Goal: Information Seeking & Learning: Stay updated

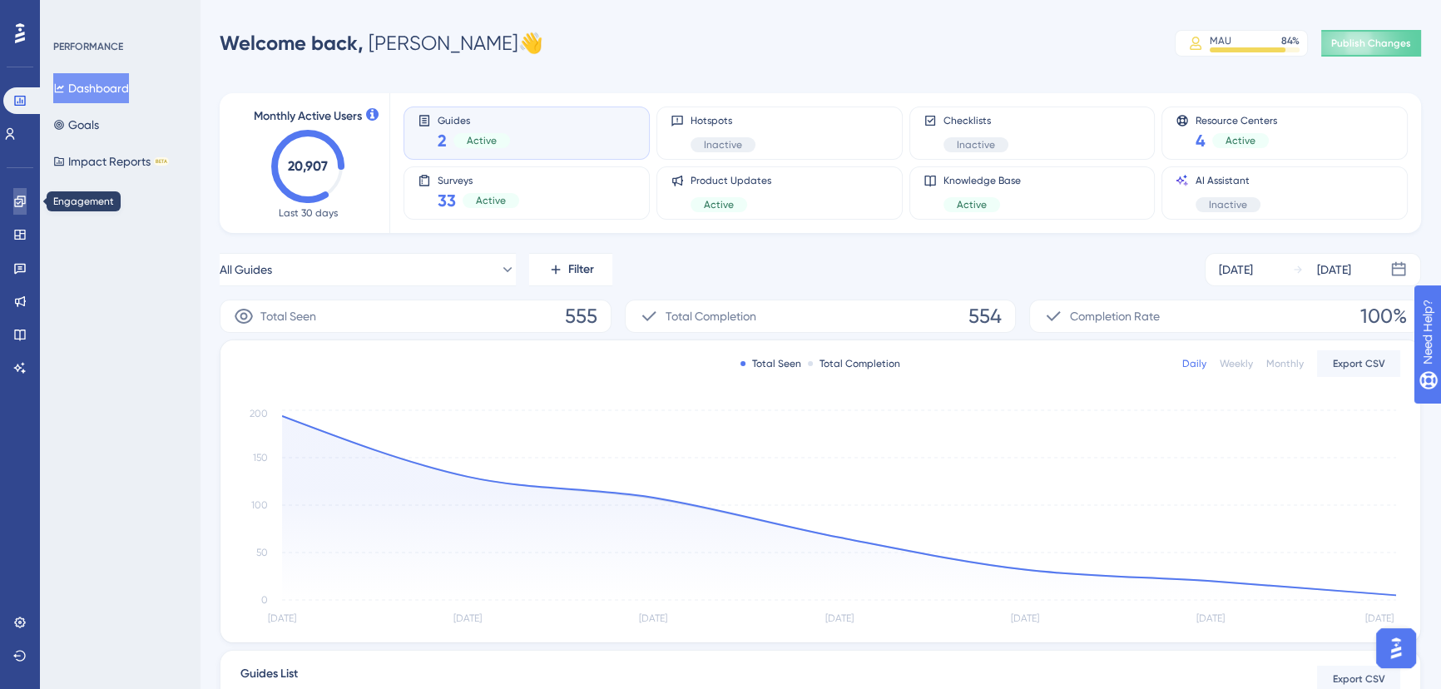
click at [17, 204] on icon at bounding box center [19, 201] width 13 height 13
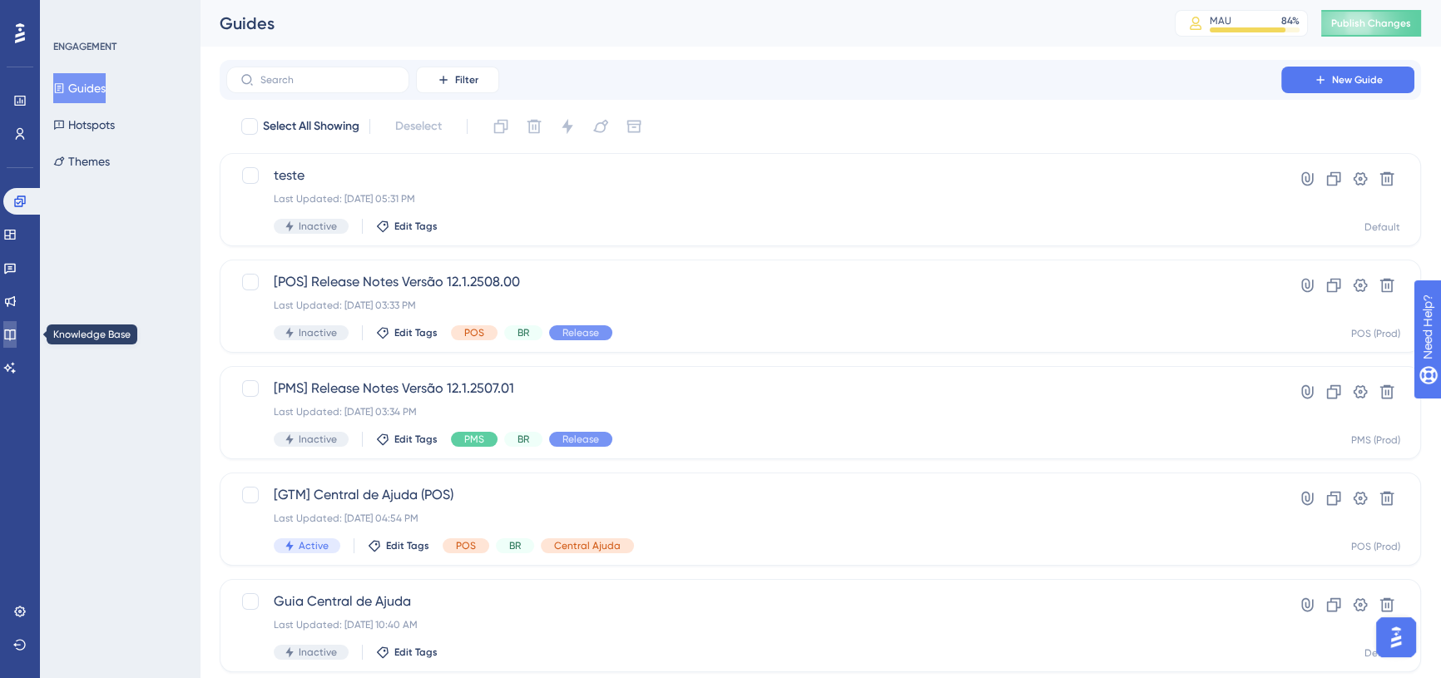
click at [17, 324] on link at bounding box center [9, 334] width 13 height 27
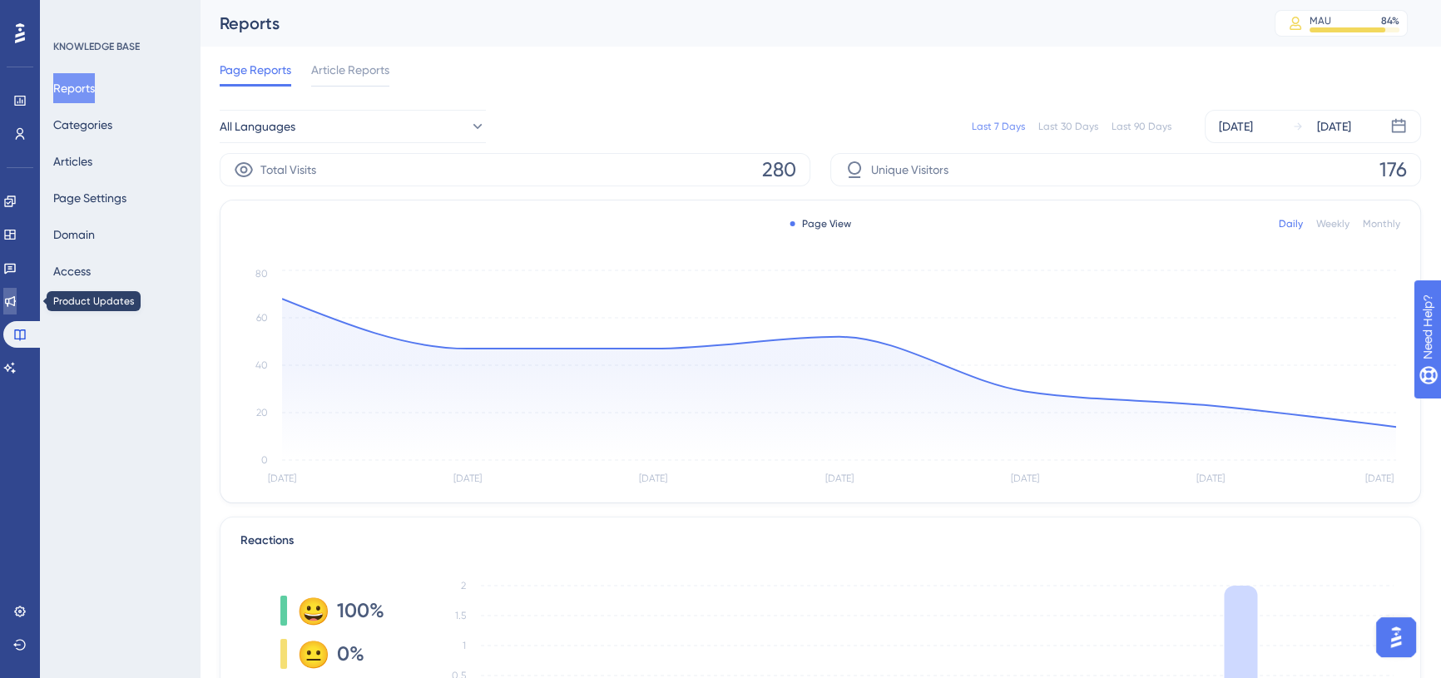
click at [17, 300] on icon at bounding box center [9, 301] width 13 height 13
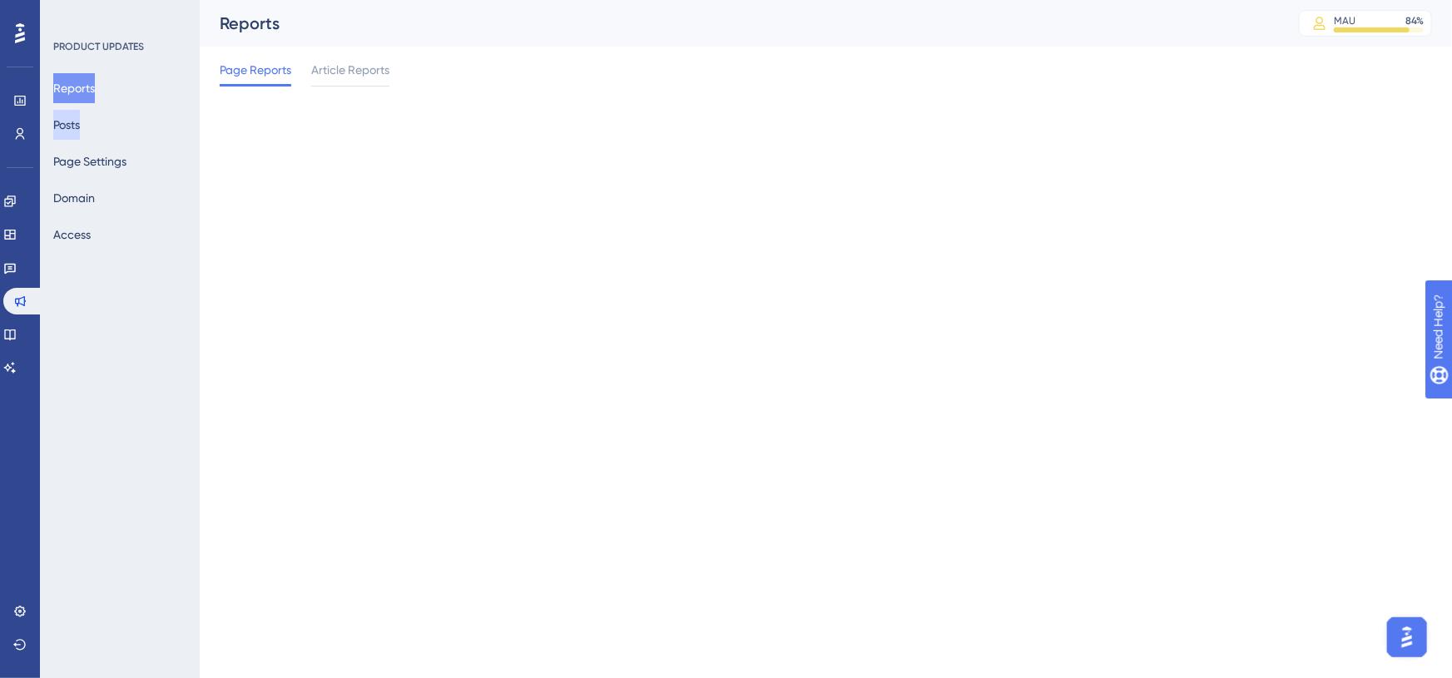
click at [58, 122] on button "Posts" at bounding box center [66, 125] width 27 height 30
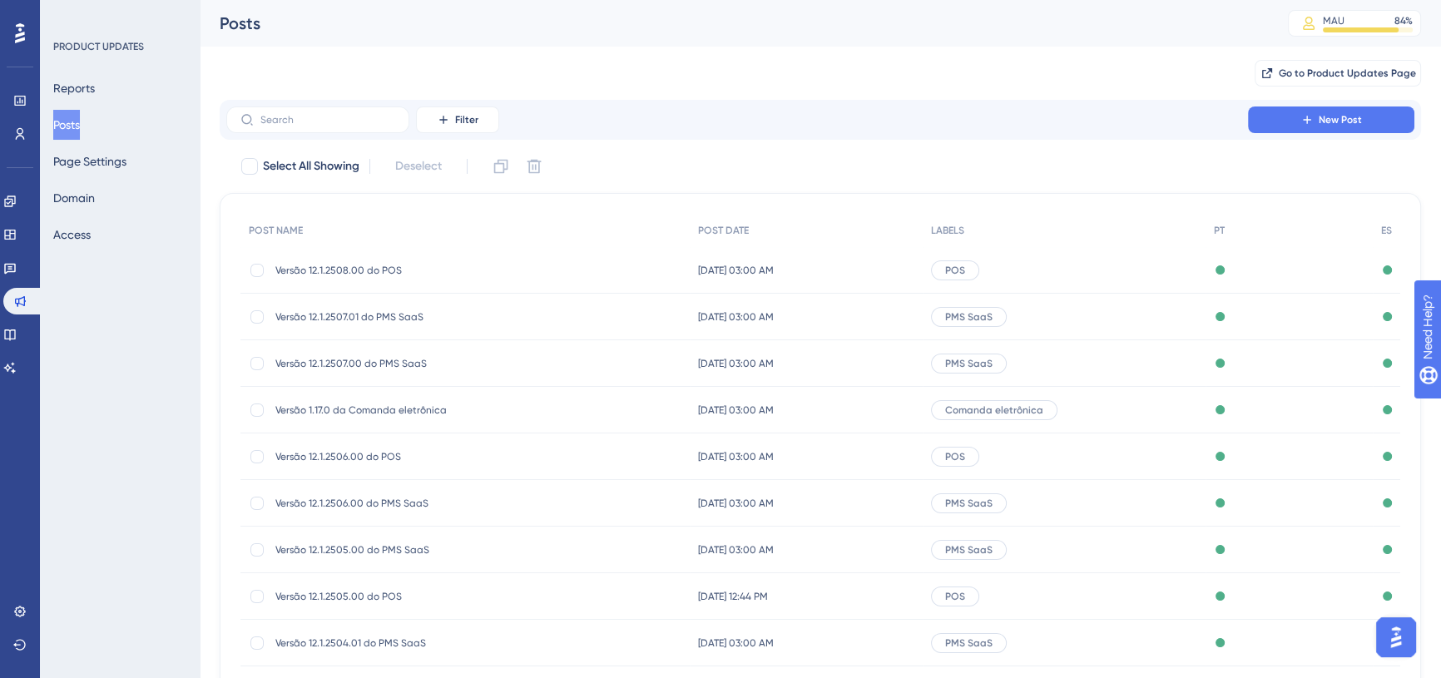
click at [355, 266] on span "Versão 12.1.2508.00 do POS" at bounding box center [408, 270] width 266 height 13
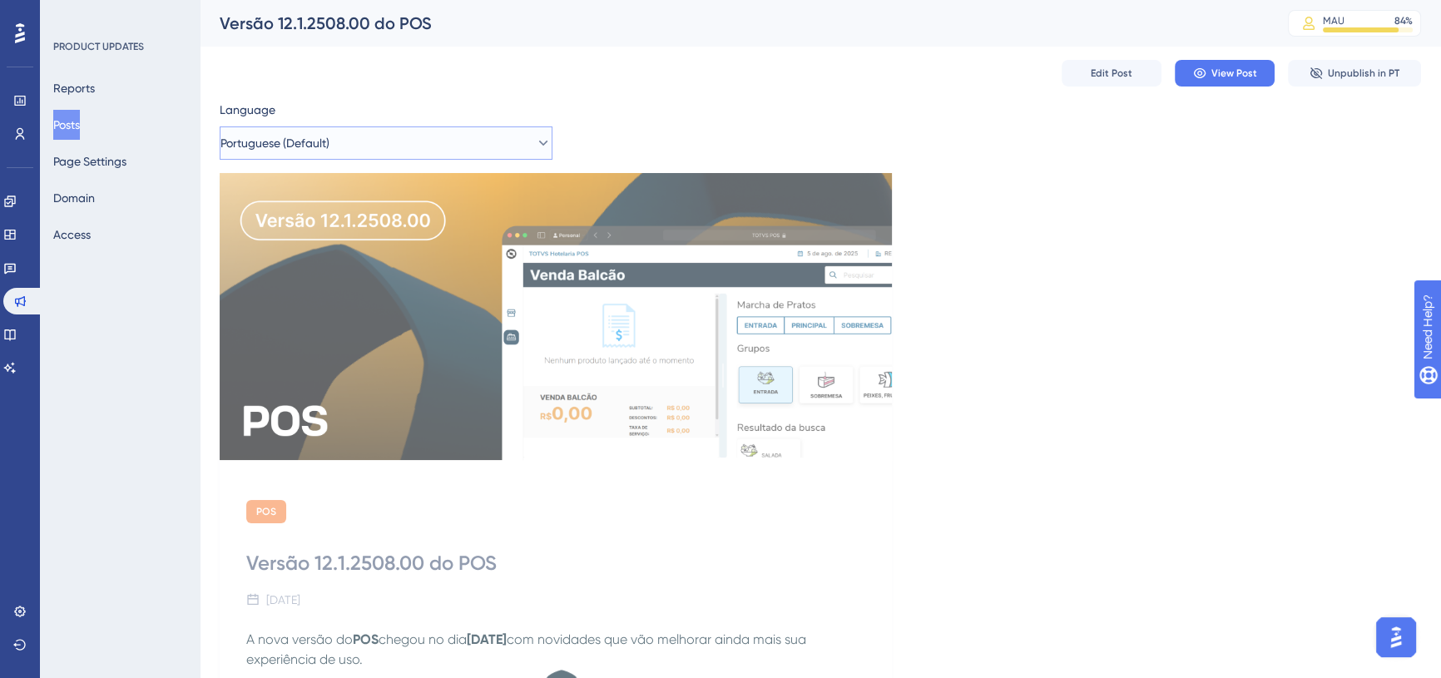
click at [441, 156] on button "Portuguese (Default)" at bounding box center [386, 142] width 333 height 33
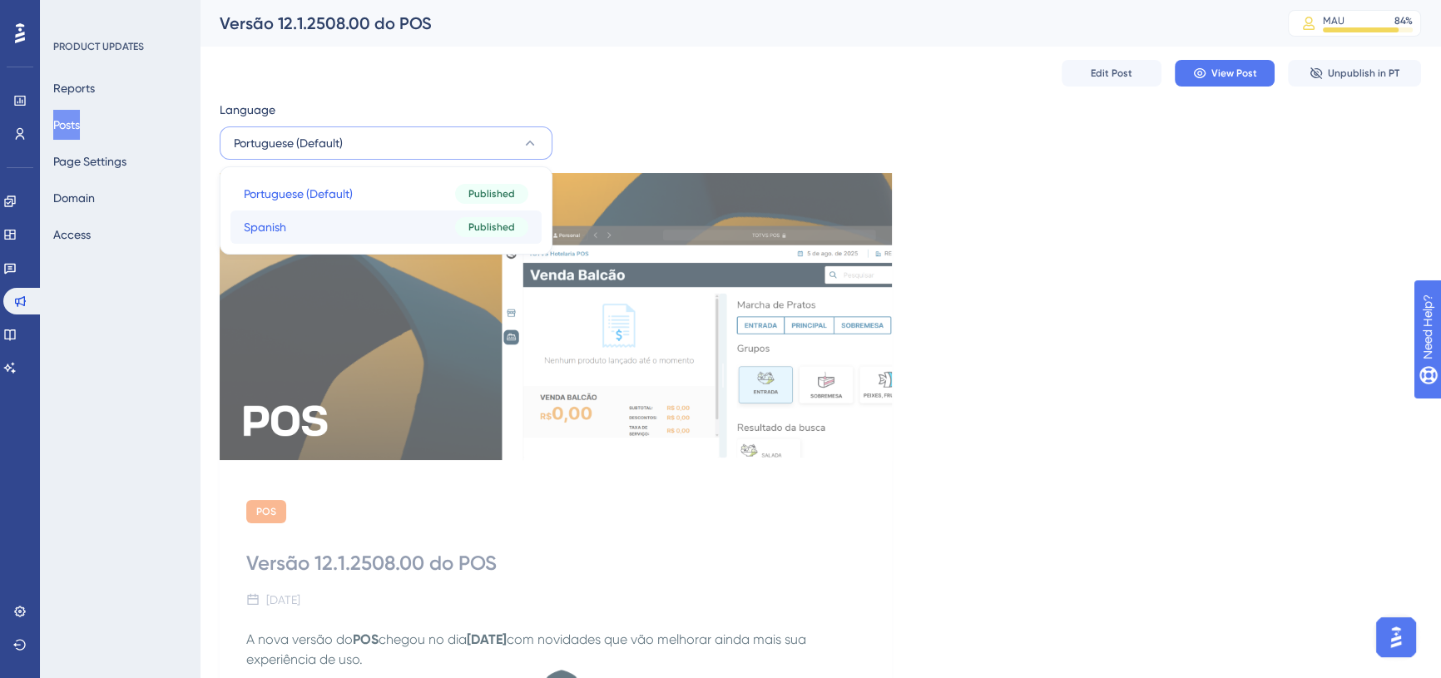
click at [406, 229] on button "Spanish Spanish Published" at bounding box center [385, 226] width 311 height 33
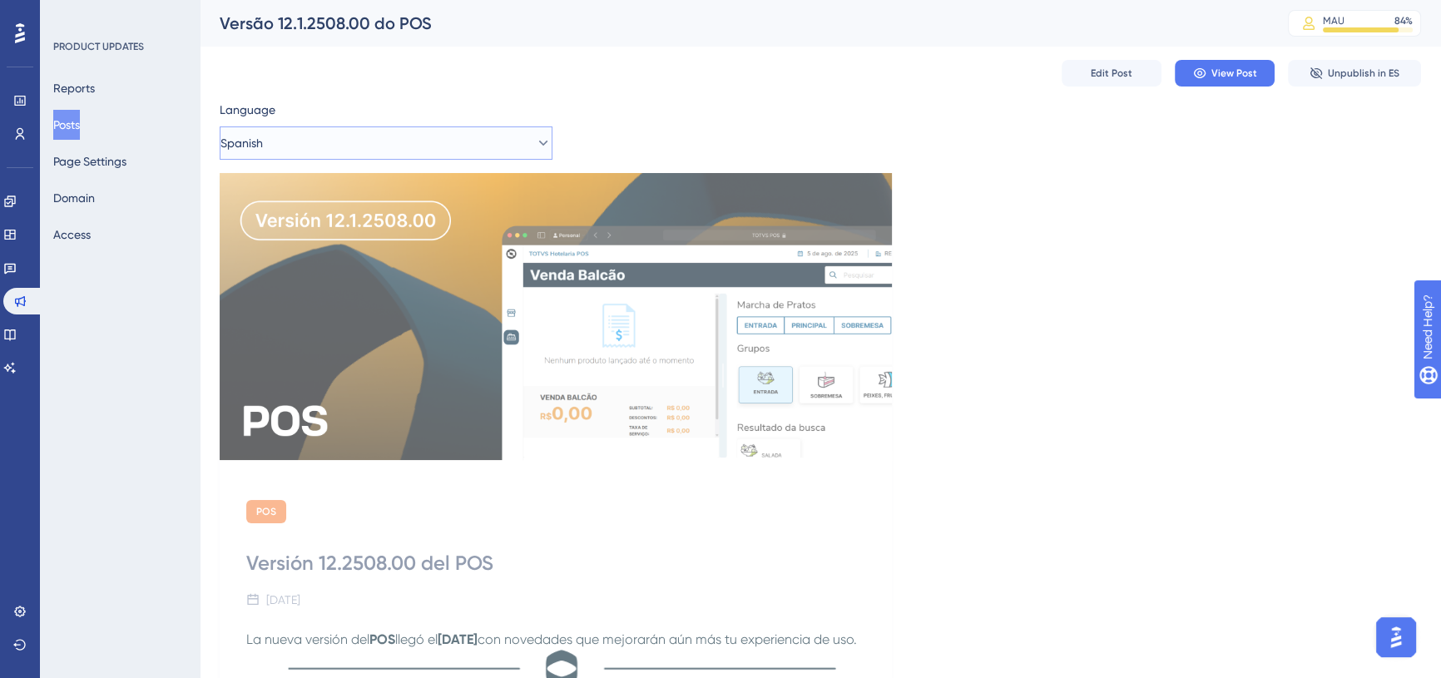
click at [279, 151] on button "Spanish" at bounding box center [386, 142] width 333 height 33
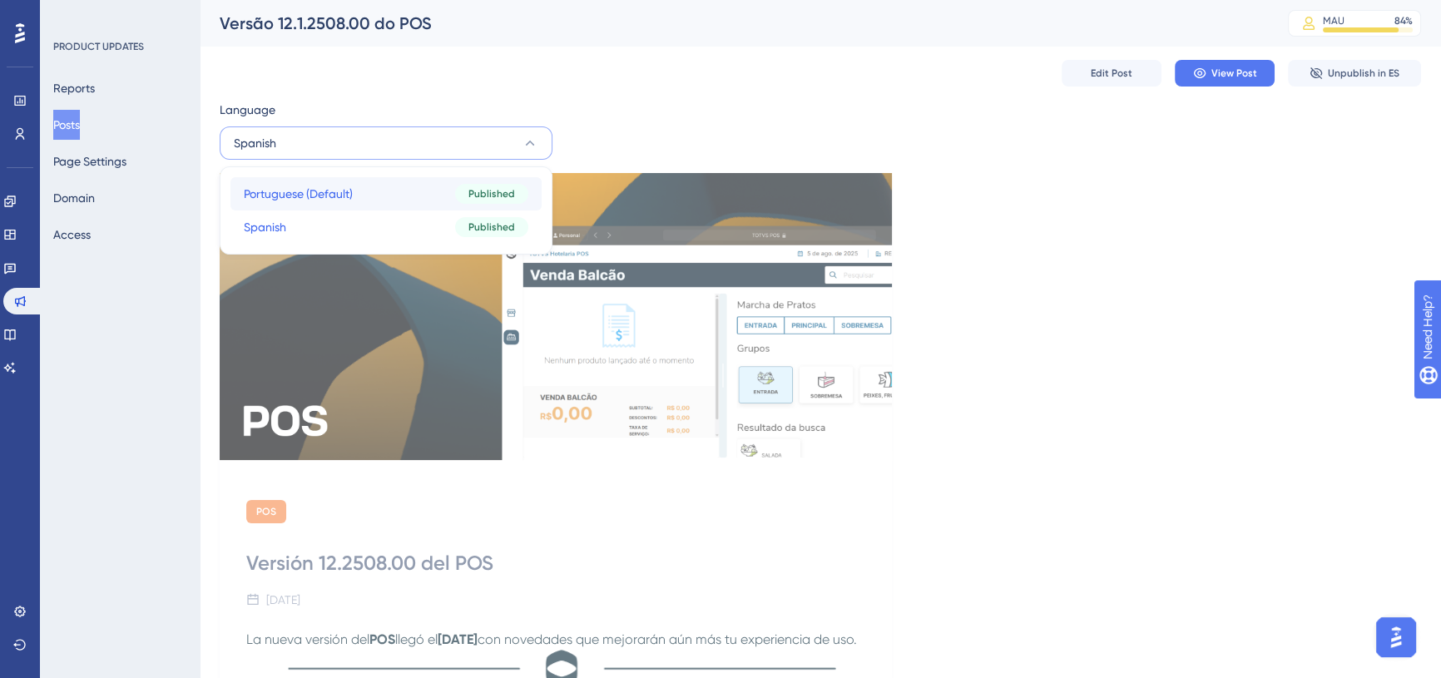
click at [326, 181] on button "Portuguese (Default) Portuguese (Default) Published" at bounding box center [385, 193] width 311 height 33
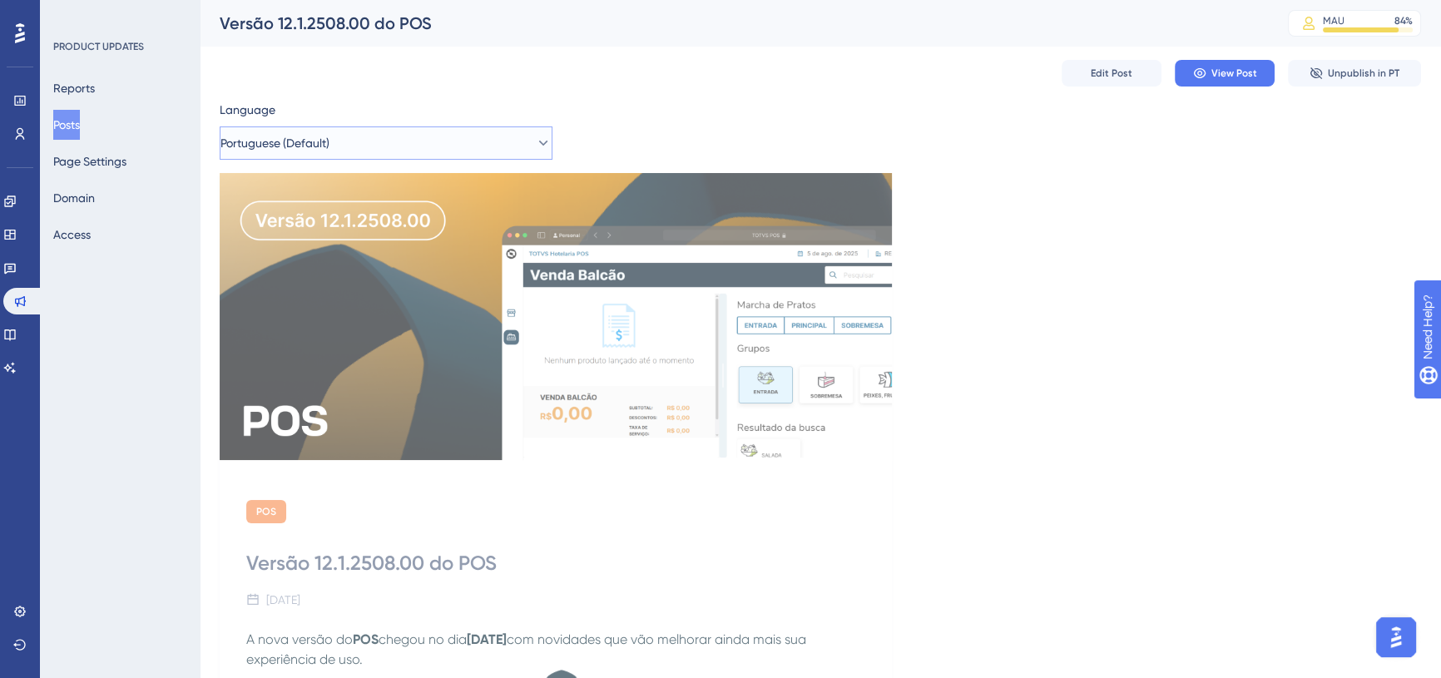
click at [395, 158] on button "Portuguese (Default)" at bounding box center [386, 142] width 333 height 33
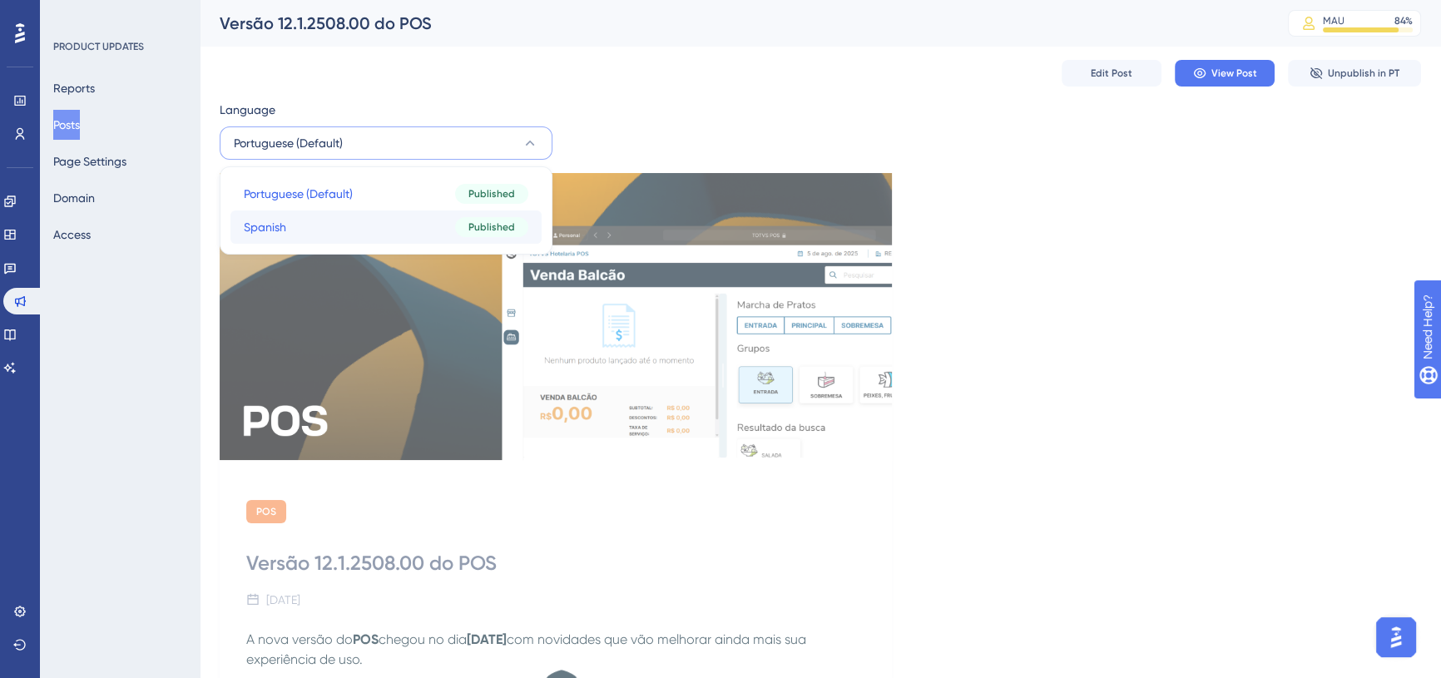
click at [382, 215] on button "Spanish Spanish Published" at bounding box center [385, 226] width 311 height 33
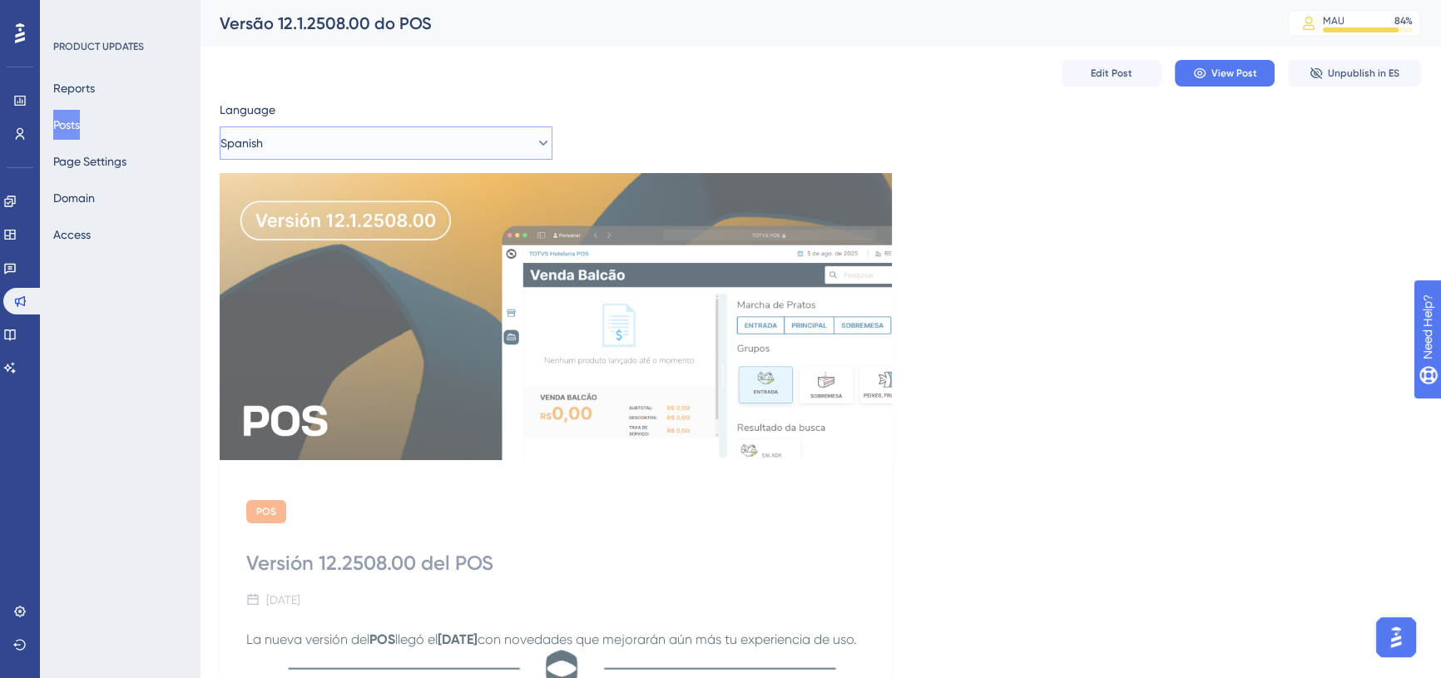
click at [292, 140] on button "Spanish" at bounding box center [386, 142] width 333 height 33
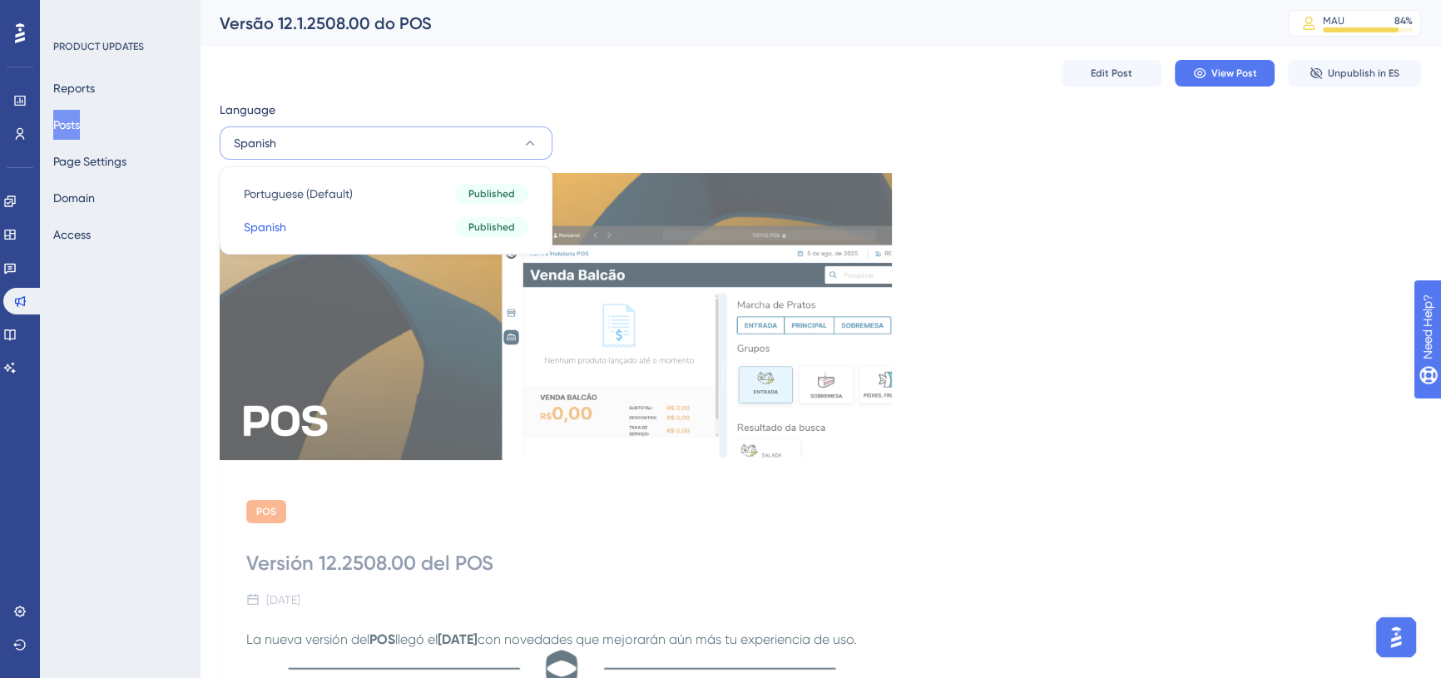
click at [67, 116] on button "Posts" at bounding box center [66, 125] width 27 height 30
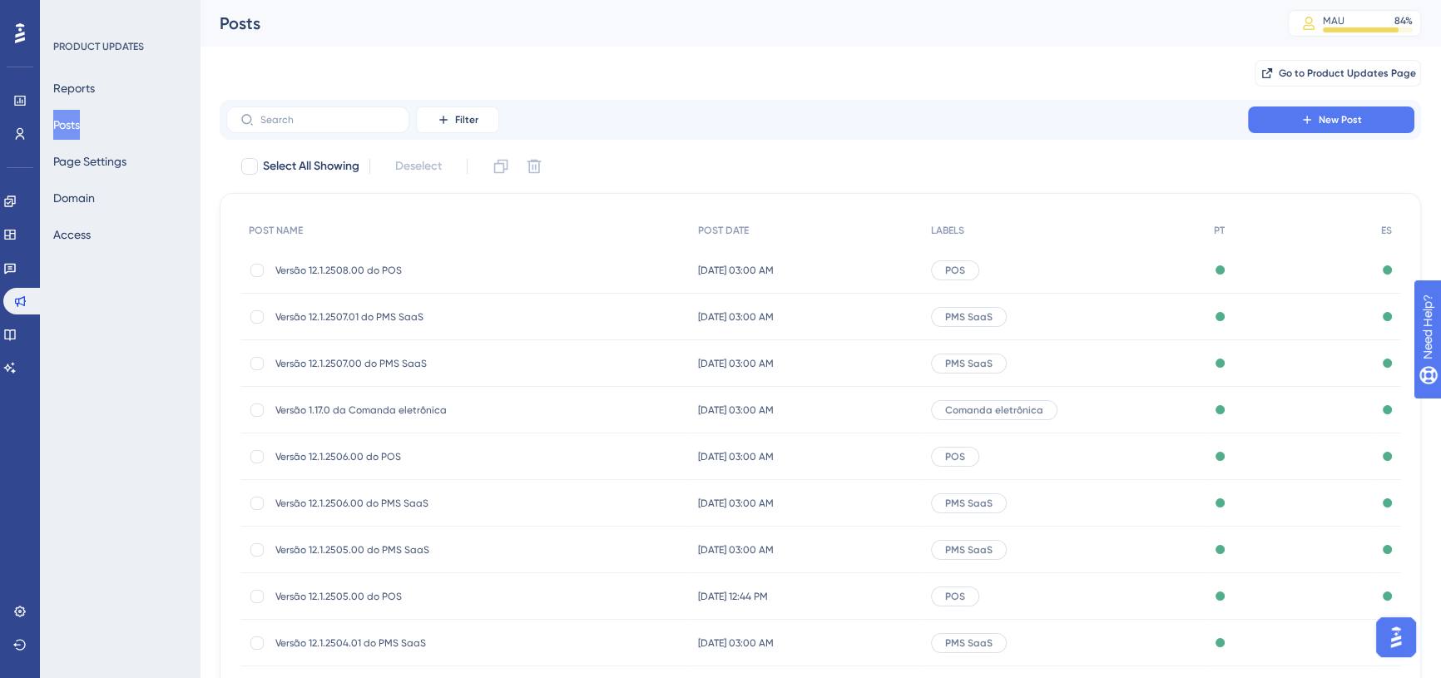
click at [334, 322] on span "Versão 12.1.2507.01 do PMS SaaS" at bounding box center [408, 316] width 266 height 13
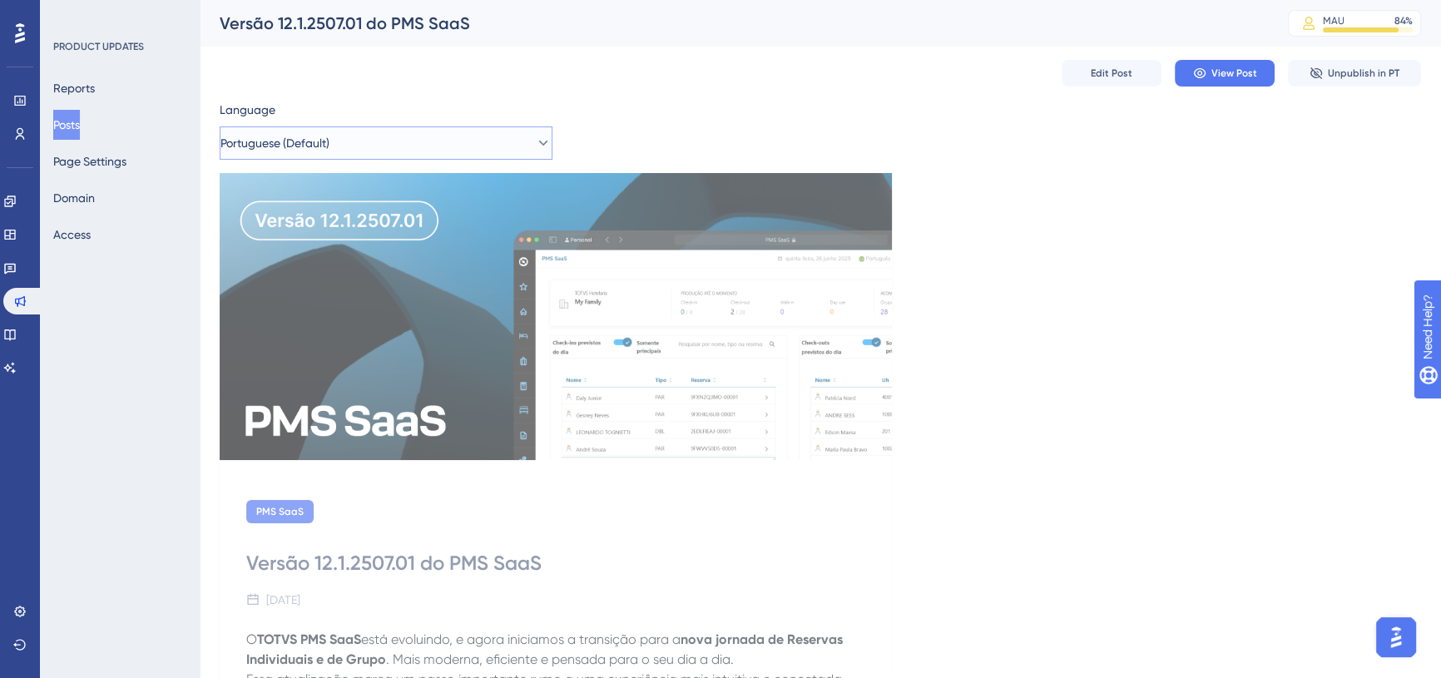
click at [284, 135] on span "Portuguese (Default)" at bounding box center [274, 143] width 109 height 20
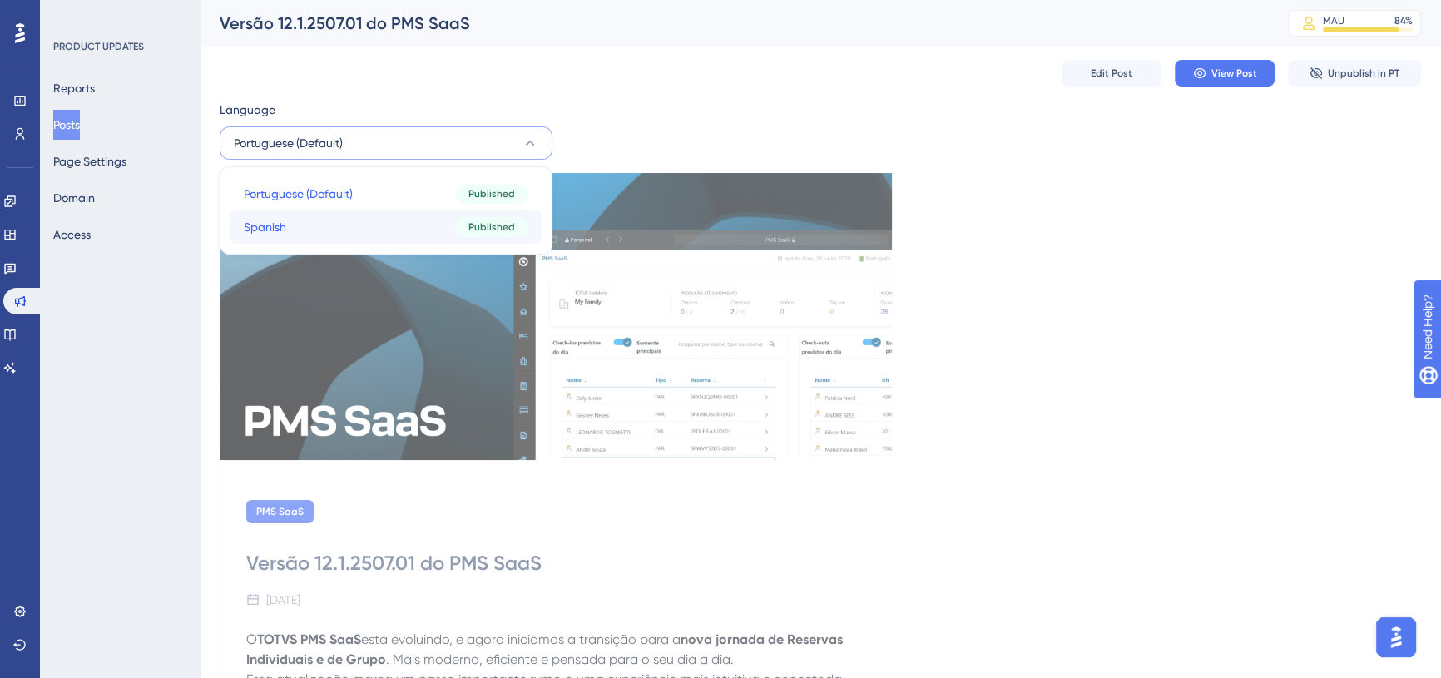
click at [324, 225] on button "Spanish Spanish Published" at bounding box center [385, 226] width 311 height 33
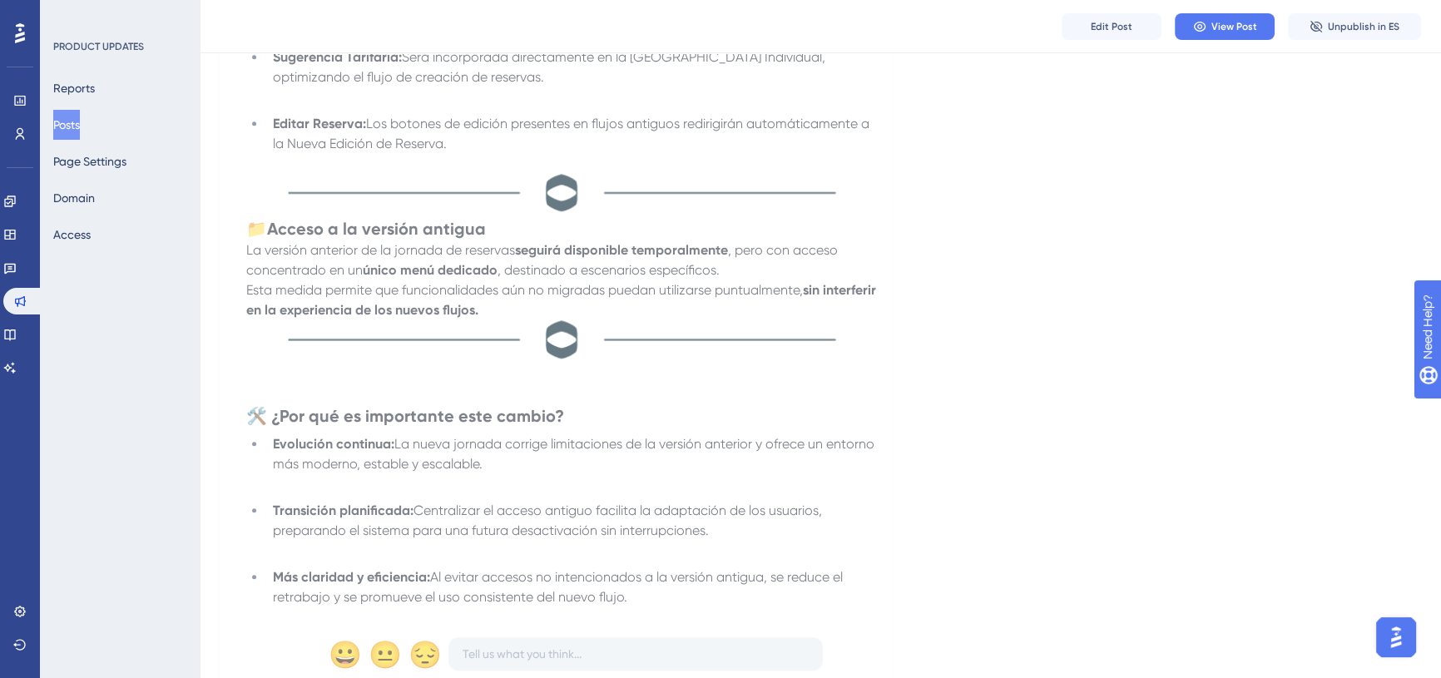
scroll to position [1958, 0]
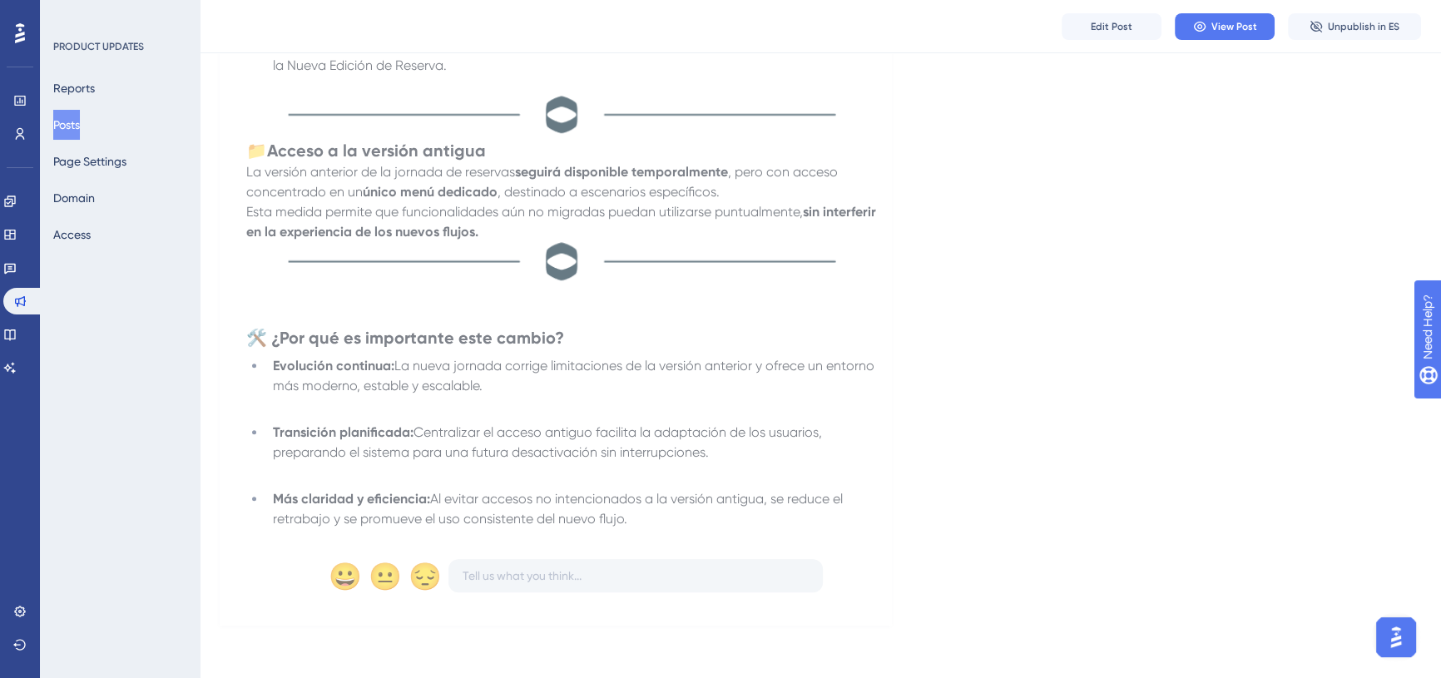
click at [80, 125] on button "Posts" at bounding box center [66, 125] width 27 height 30
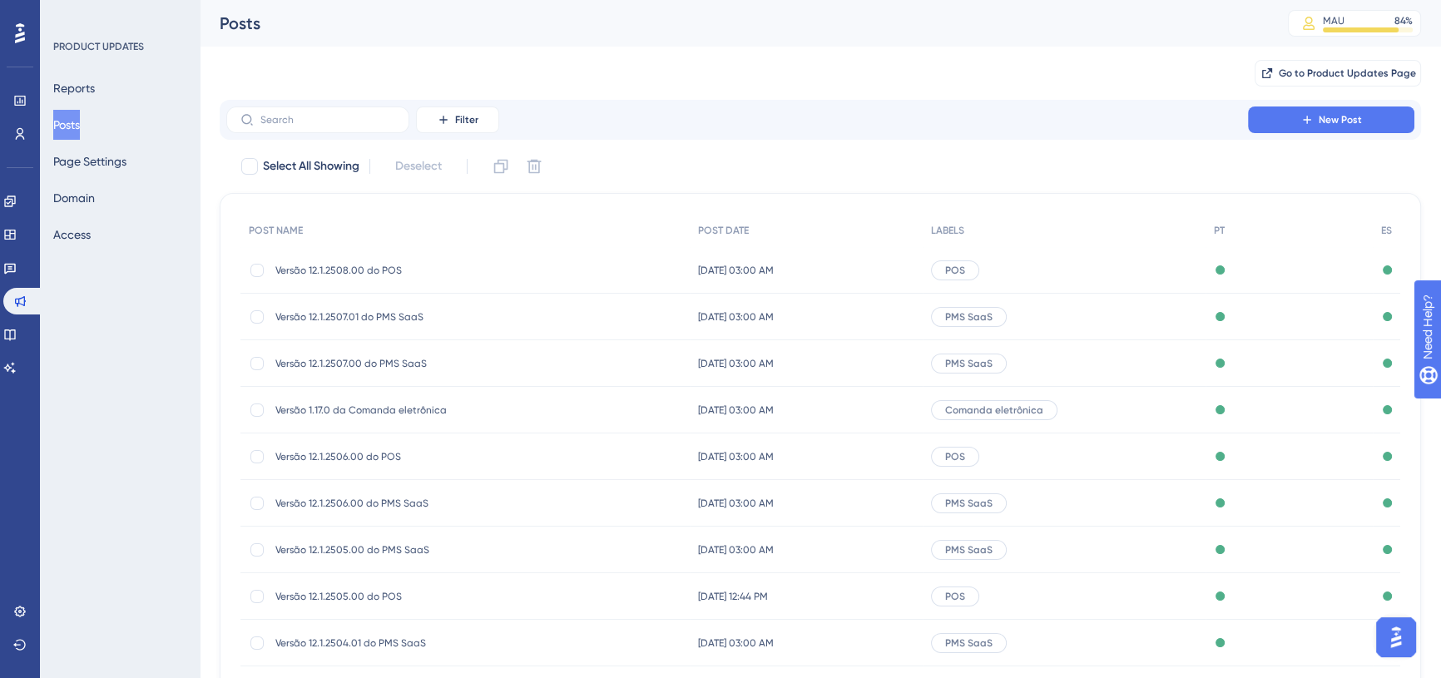
click at [342, 355] on div "Versão 12.1.2507.00 do PMS SaaS Versão 12.1.2507.00 do PMS SaaS" at bounding box center [408, 363] width 266 height 47
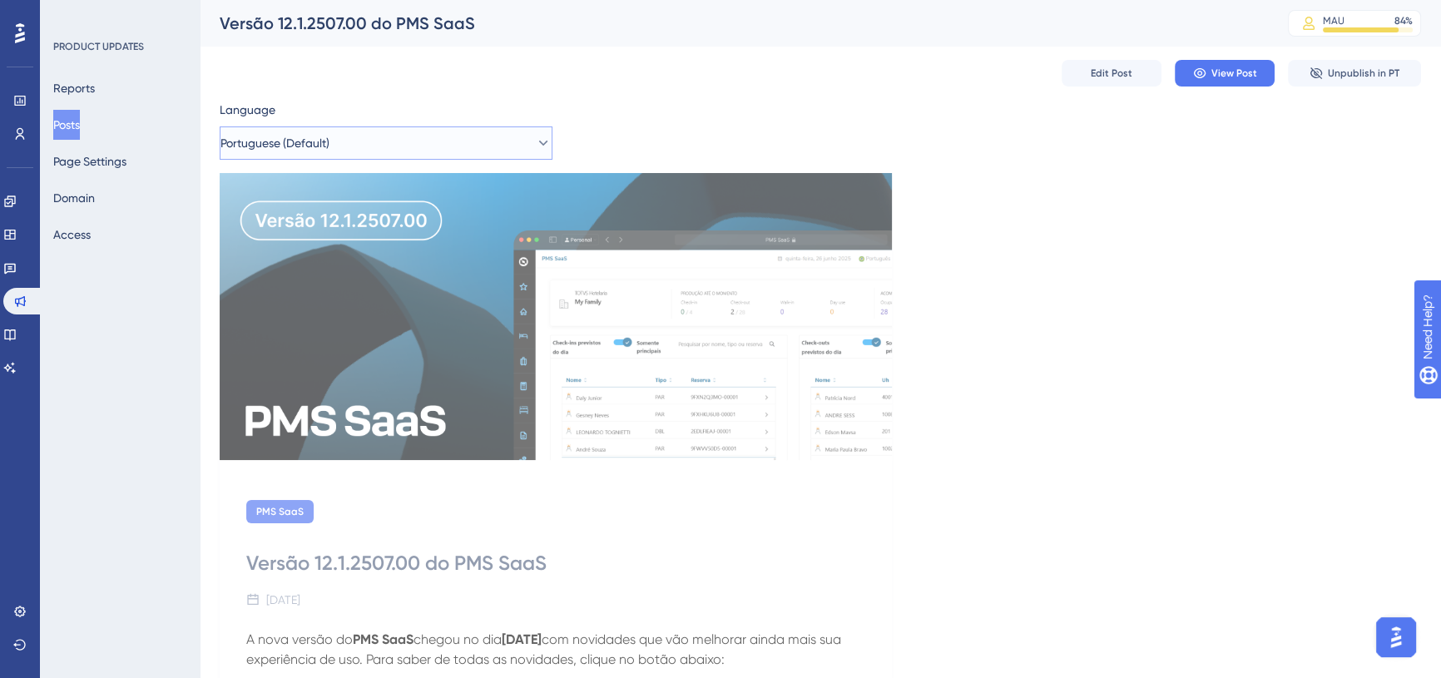
click at [329, 133] on span "Portuguese (Default)" at bounding box center [274, 143] width 109 height 20
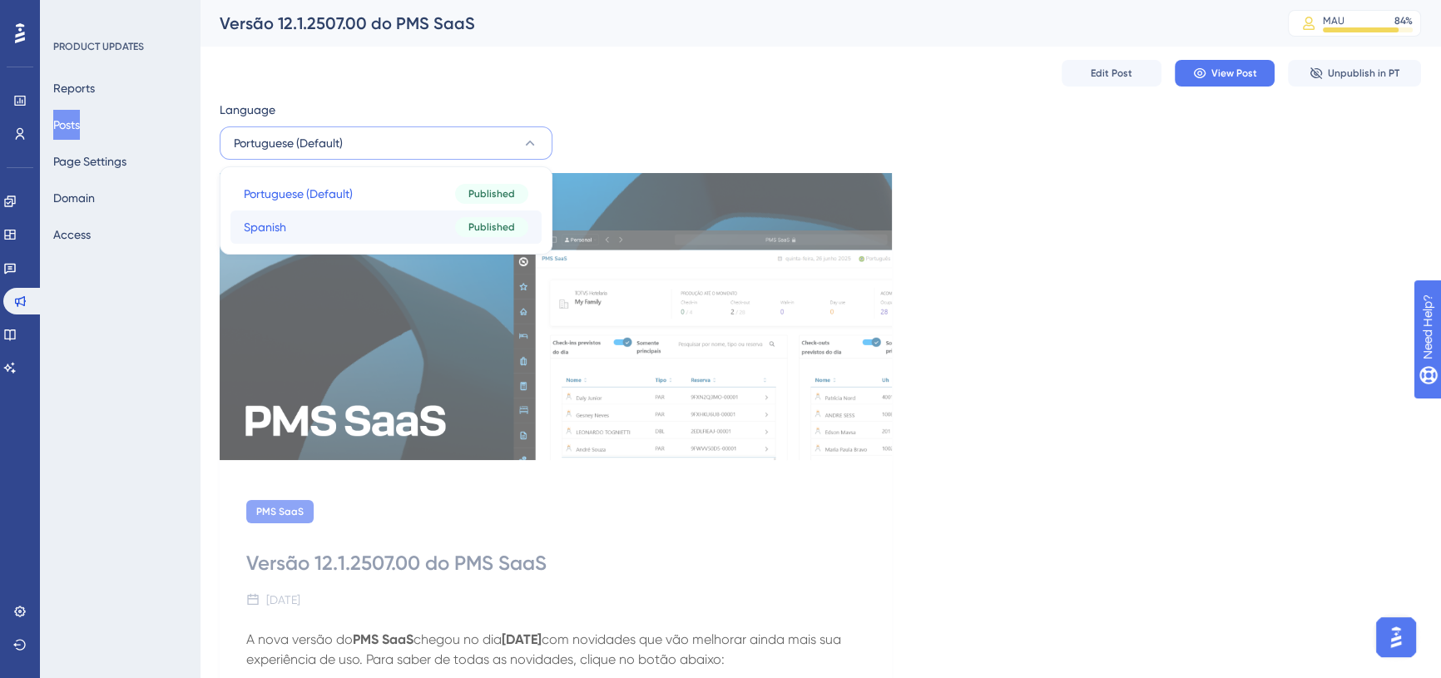
click at [370, 224] on button "Spanish Spanish Published" at bounding box center [385, 226] width 311 height 33
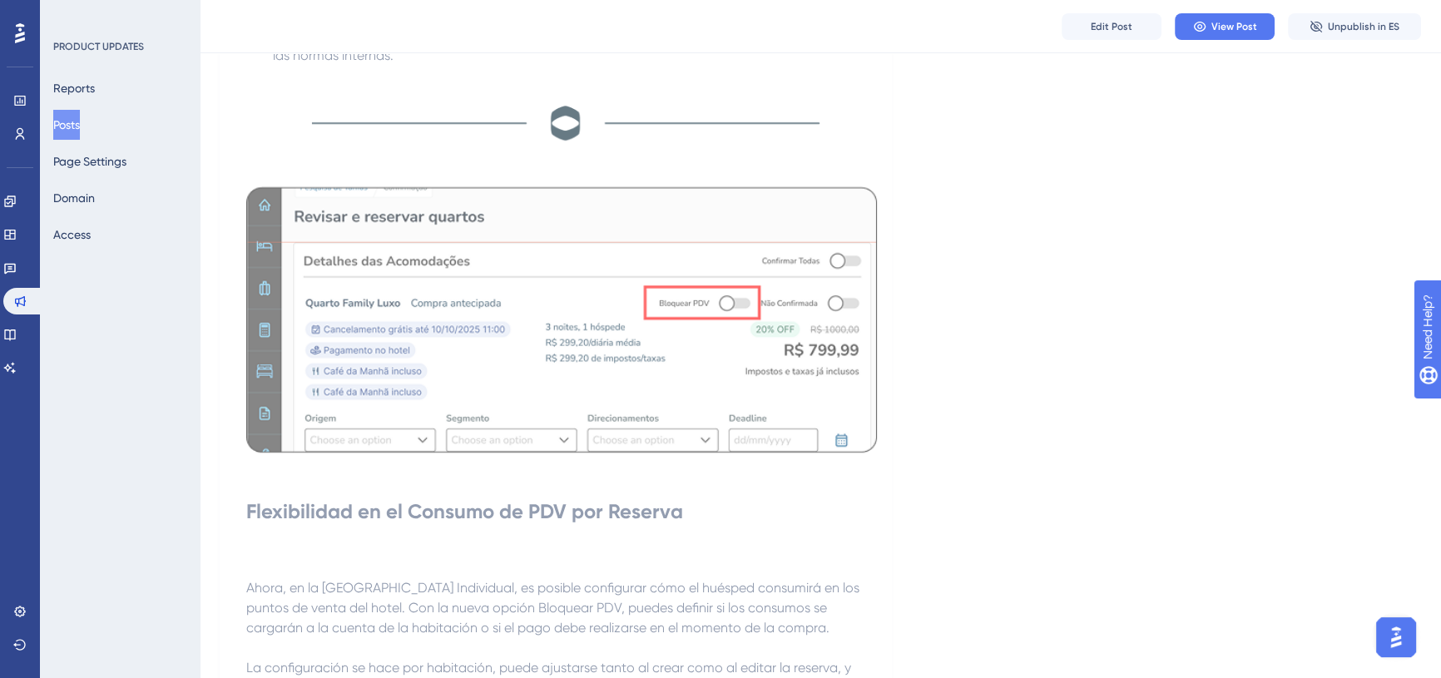
scroll to position [1632, 0]
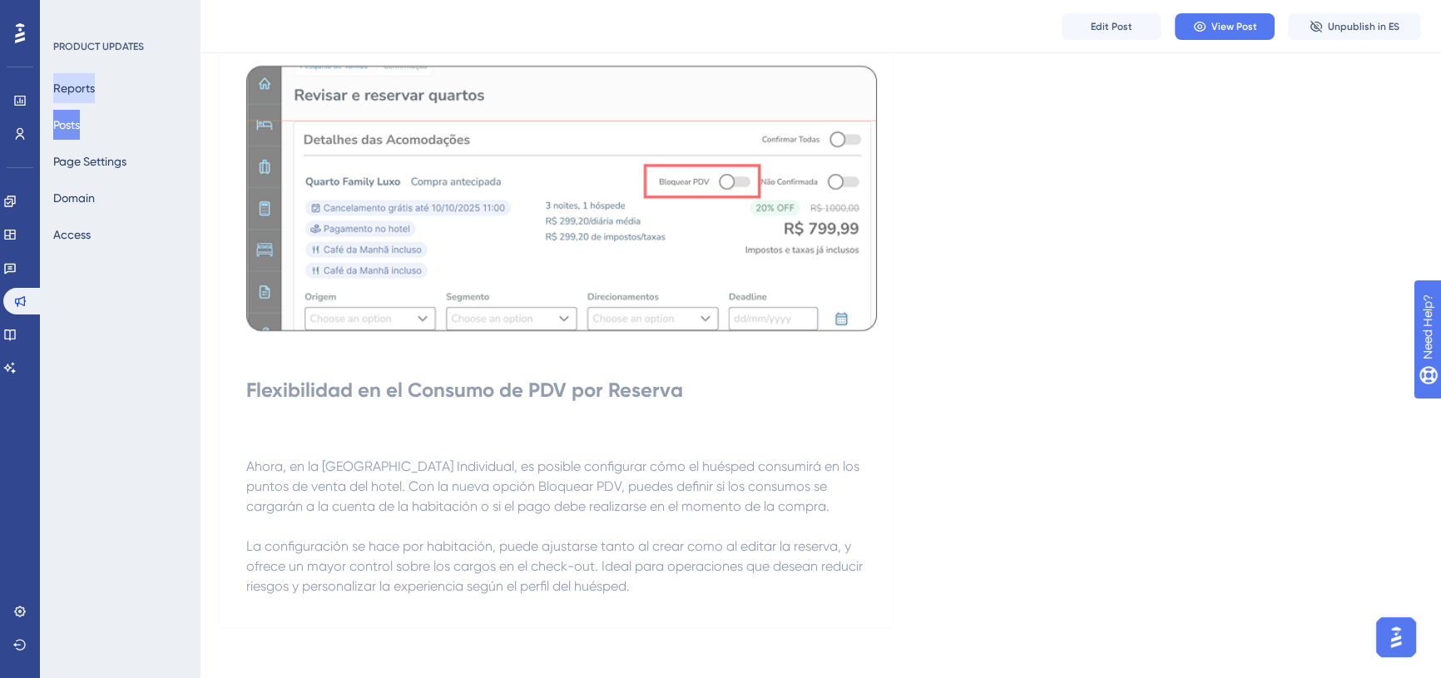
click at [83, 93] on button "Reports" at bounding box center [74, 88] width 42 height 30
